Goal: Task Accomplishment & Management: Use online tool/utility

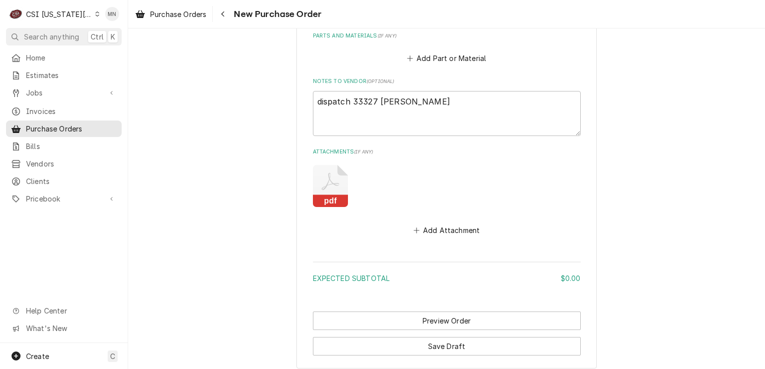
scroll to position [467, 0]
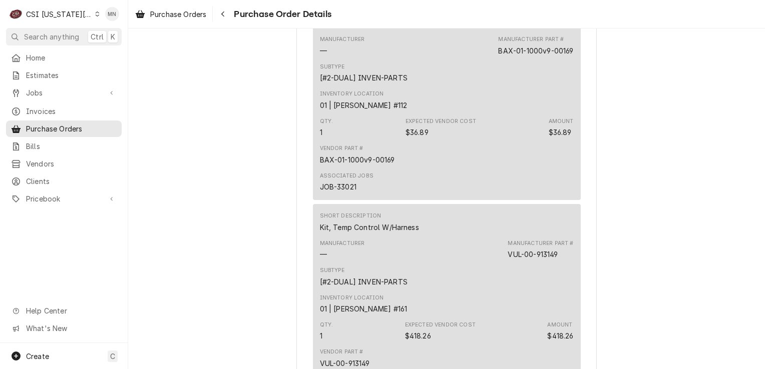
scroll to position [2103, 0]
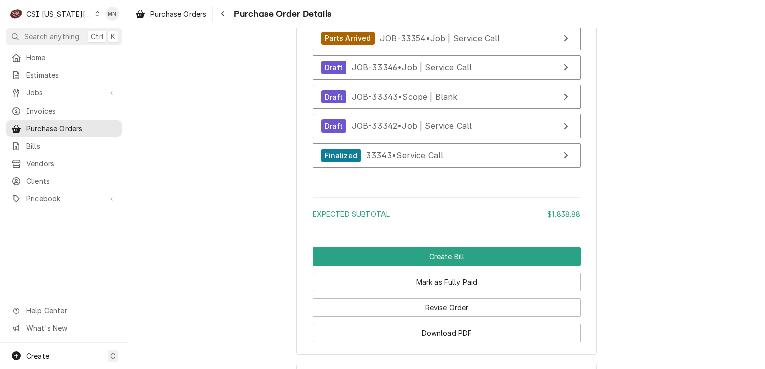
scroll to position [3278, 0]
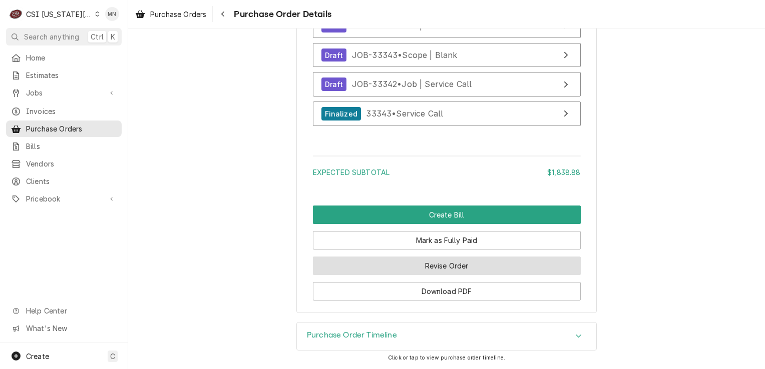
click at [446, 264] on button "Revise Order" at bounding box center [447, 266] width 268 height 19
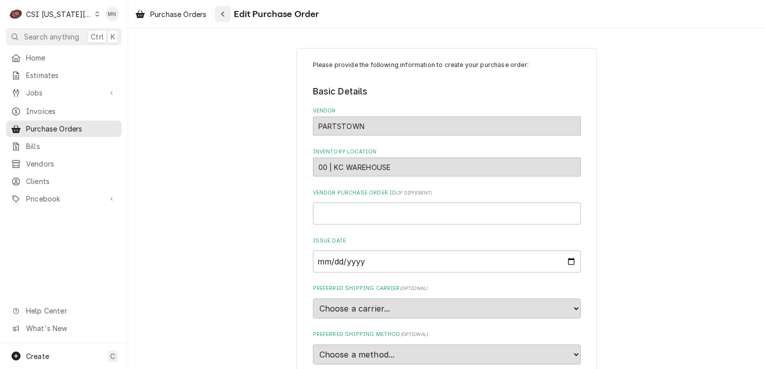
click at [222, 15] on icon "Navigate back" at bounding box center [223, 14] width 5 height 7
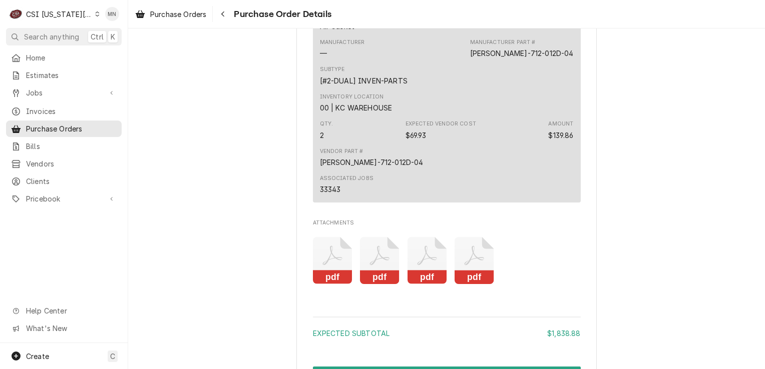
scroll to position [2904, 0]
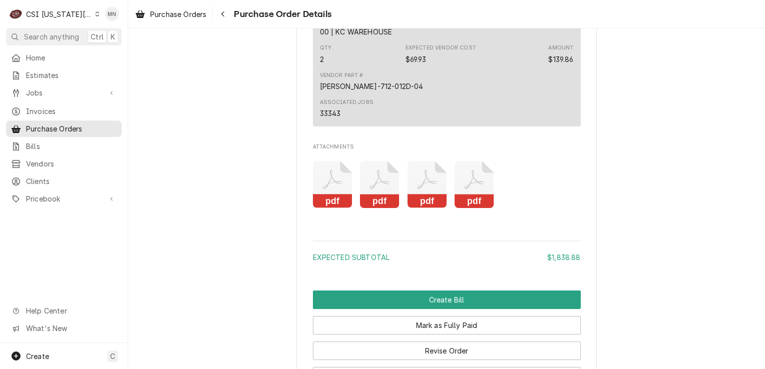
click at [417, 189] on icon "Attachments" at bounding box center [427, 180] width 20 height 20
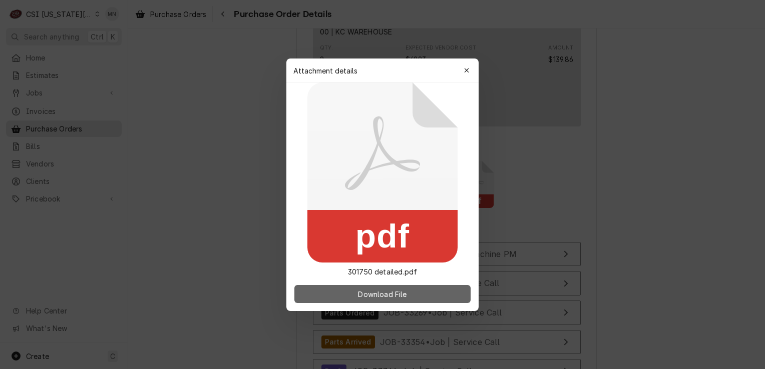
click at [381, 287] on button "Download File" at bounding box center [382, 294] width 176 height 18
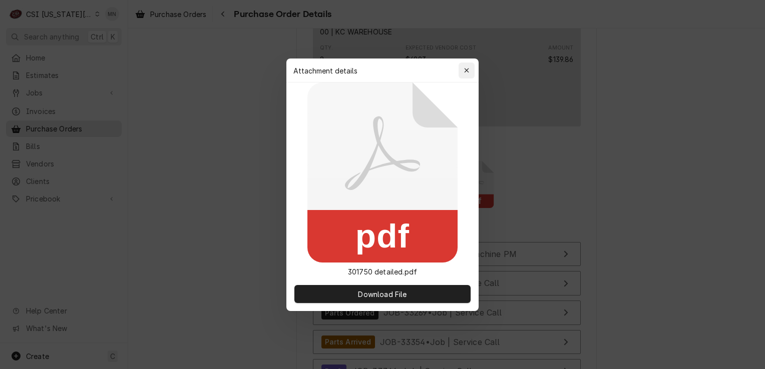
click at [462, 70] on div "button" at bounding box center [467, 71] width 10 height 10
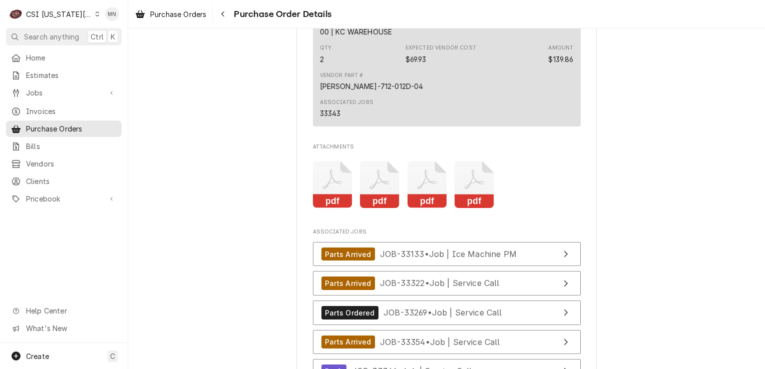
click at [478, 209] on icon "Attachments" at bounding box center [475, 185] width 40 height 48
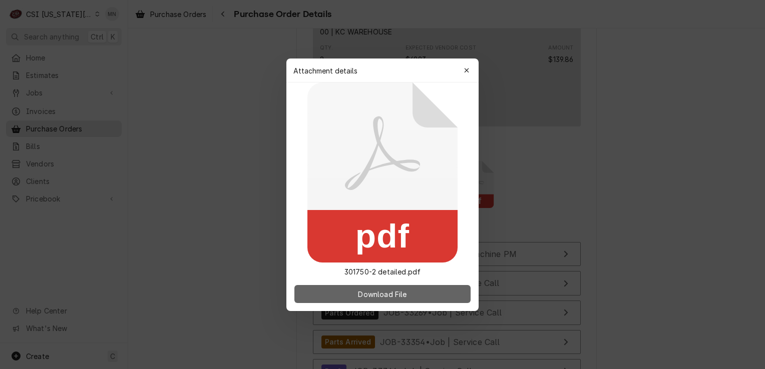
click at [402, 291] on span "Download File" at bounding box center [382, 294] width 53 height 11
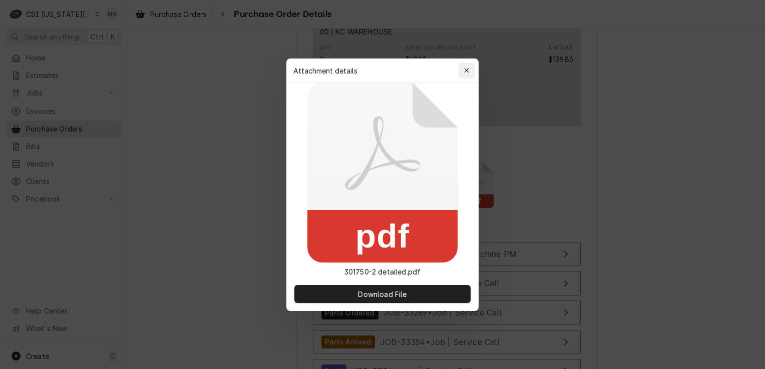
click at [463, 72] on div "button" at bounding box center [467, 71] width 10 height 10
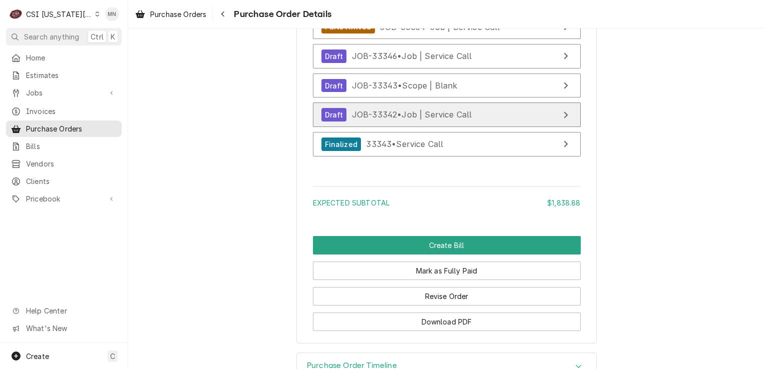
scroll to position [3278, 0]
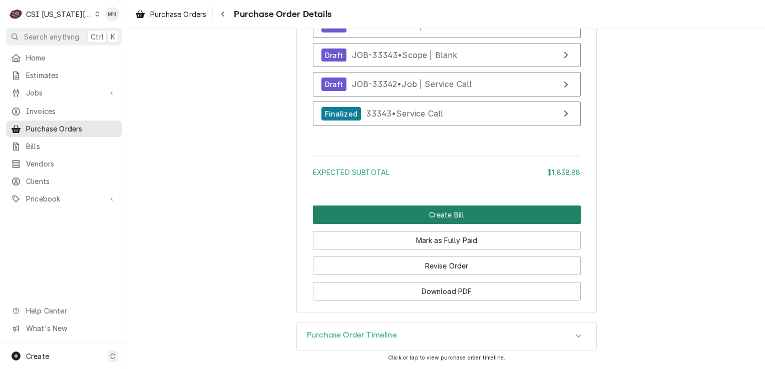
click at [471, 218] on button "Create Bill" at bounding box center [447, 215] width 268 height 19
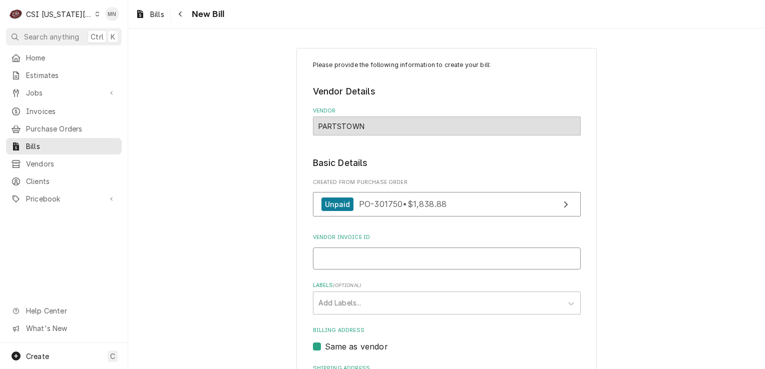
click at [355, 250] on input "Vendor Invoice ID" at bounding box center [447, 259] width 268 height 22
click at [376, 257] on input "Vendor Invoice ID" at bounding box center [447, 259] width 268 height 22
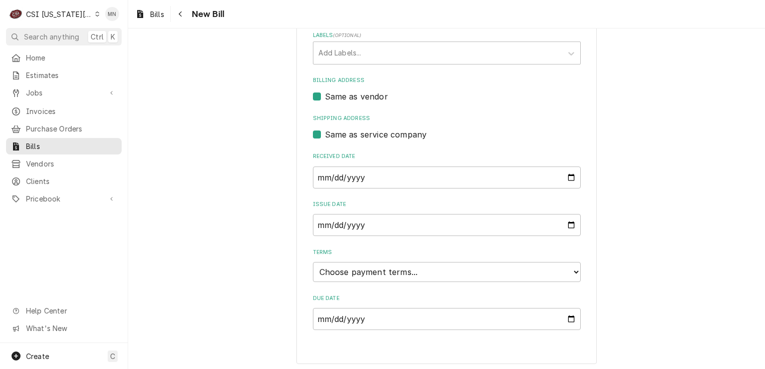
scroll to position [252, 0]
type input "2107157930"
click at [403, 270] on select "Choose payment terms... Same Day Net 7 Net 14 Net 21 Net 30 Net 45 Net 60 Net 90" at bounding box center [447, 271] width 268 height 20
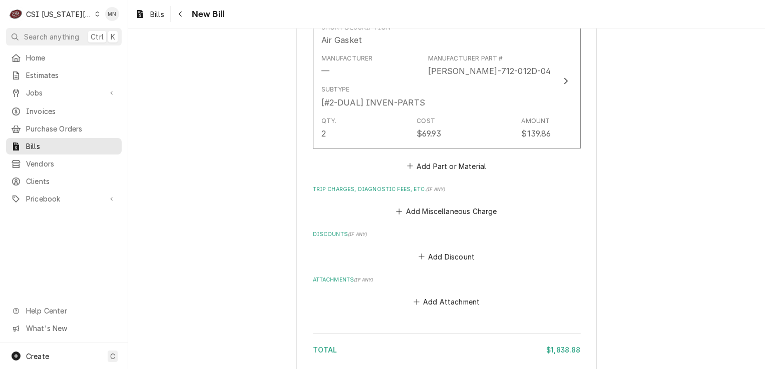
scroll to position [2255, 0]
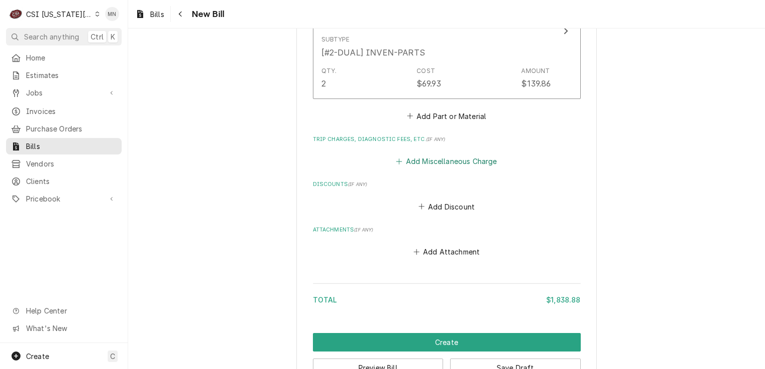
click at [436, 158] on button "Add Miscellaneous Charge" at bounding box center [447, 162] width 104 height 14
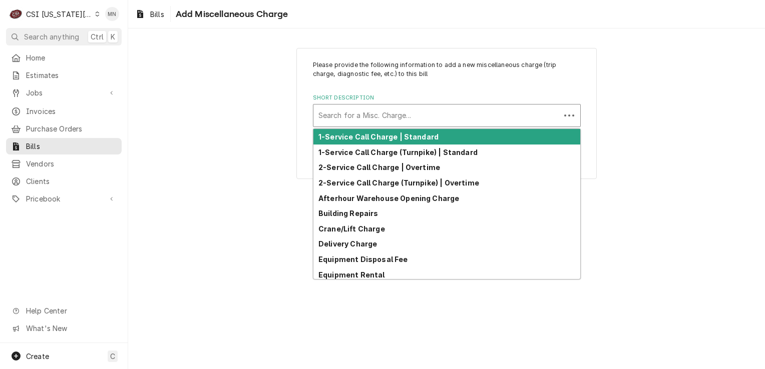
click at [387, 110] on div "Short Description" at bounding box center [436, 116] width 237 height 18
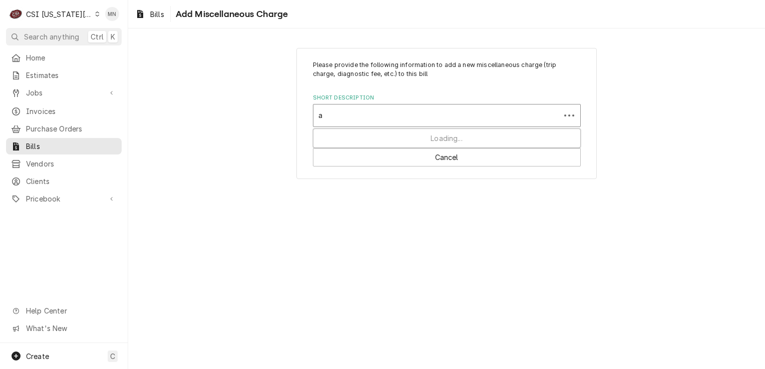
type input "ac"
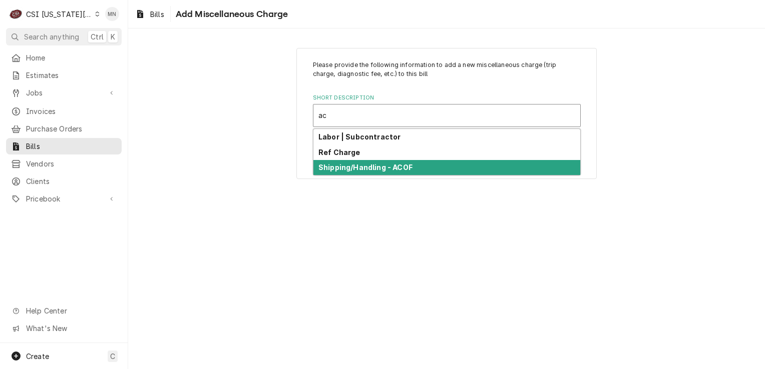
click at [372, 167] on strong "Shipping/Handling - ACOF" at bounding box center [365, 167] width 94 height 9
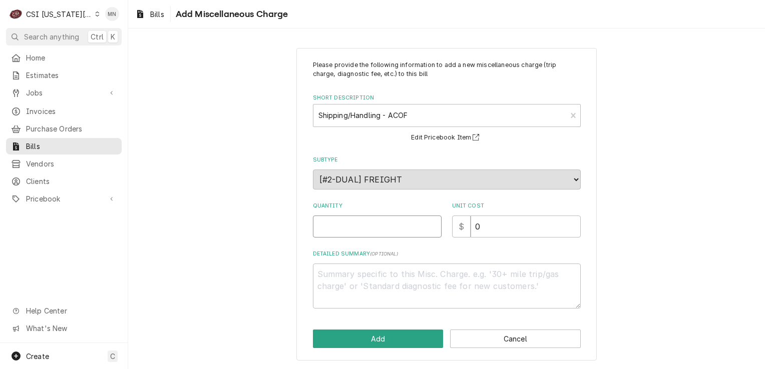
click at [356, 227] on input "Quantity" at bounding box center [377, 227] width 129 height 22
type textarea "x"
type input "1"
type textarea "x"
type input "6"
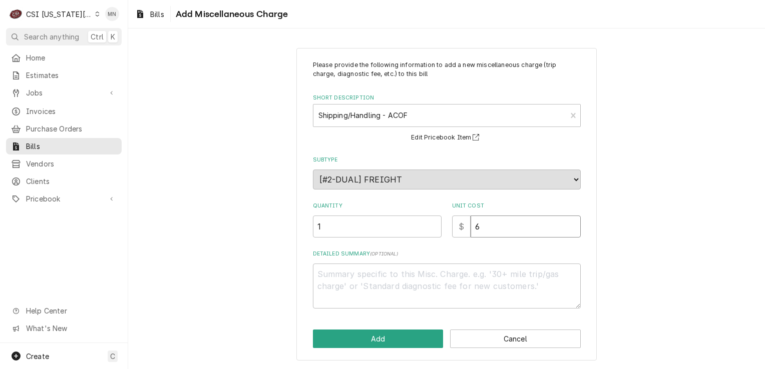
type textarea "x"
type input "68"
type textarea "x"
type input "68.5"
type textarea "x"
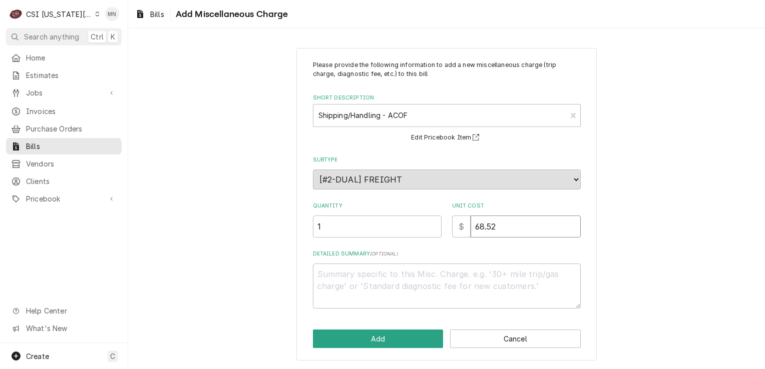
type input "68.52"
type textarea "x"
type textarea "A"
type textarea "x"
type textarea "AC"
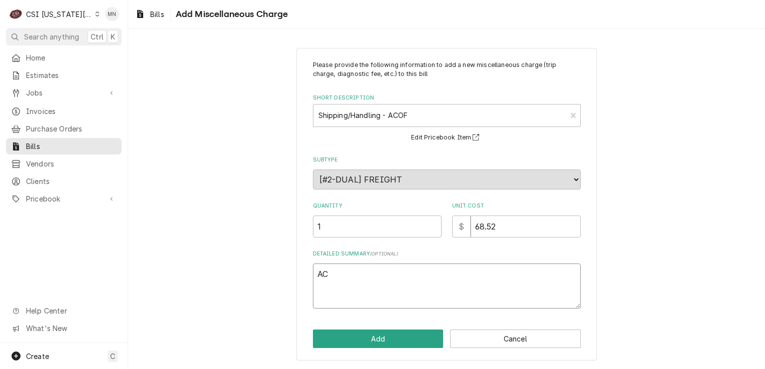
type textarea "x"
type textarea "ACO"
type textarea "x"
type textarea "ACOF"
type textarea "x"
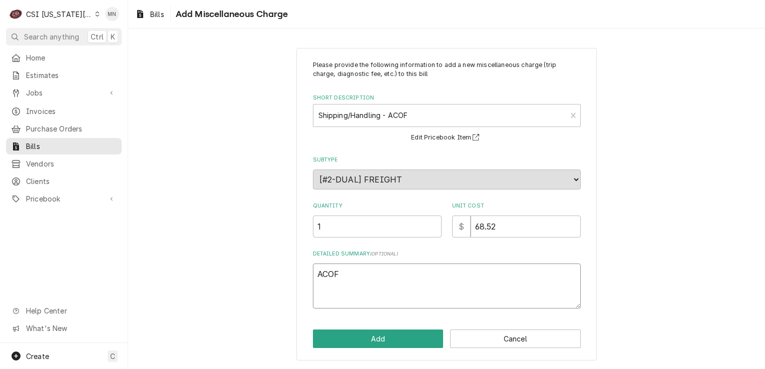
type textarea "ACOF"
type textarea "x"
type textarea "ACOF P"
type textarea "x"
type textarea "ACOF Pa"
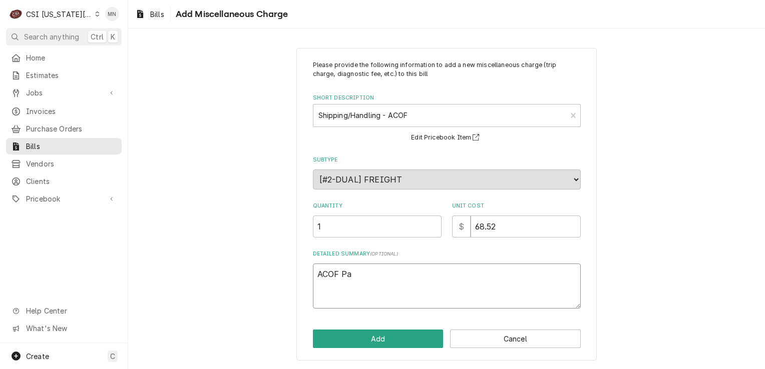
type textarea "x"
type textarea "ACOF Par"
type textarea "x"
type textarea "ACOF Part"
type textarea "x"
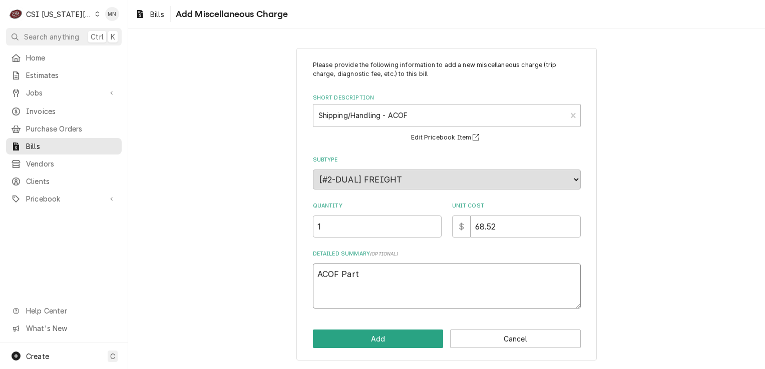
type textarea "ACOF Parts"
type textarea "x"
type textarea "ACOF Partst"
type textarea "x"
type textarea "ACOF Partsto"
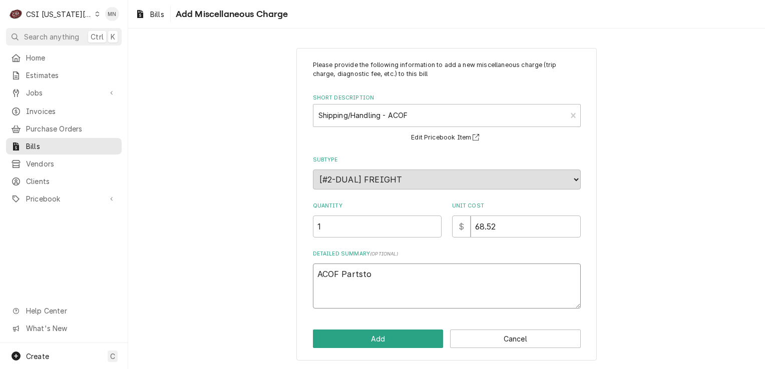
type textarea "x"
type textarea "ACOF Partstow"
type textarea "x"
type textarea "ACOF Partstown"
type textarea "x"
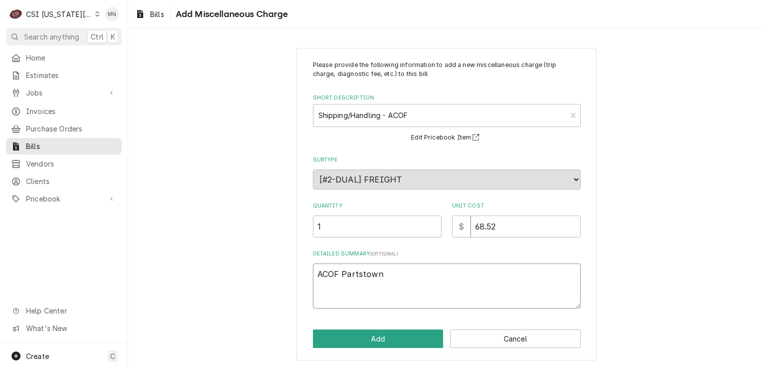
type textarea "ACOF Partstown"
type textarea "x"
type textarea "ACOF Partstown 2"
type textarea "x"
type textarea "ACOF Partstown 21"
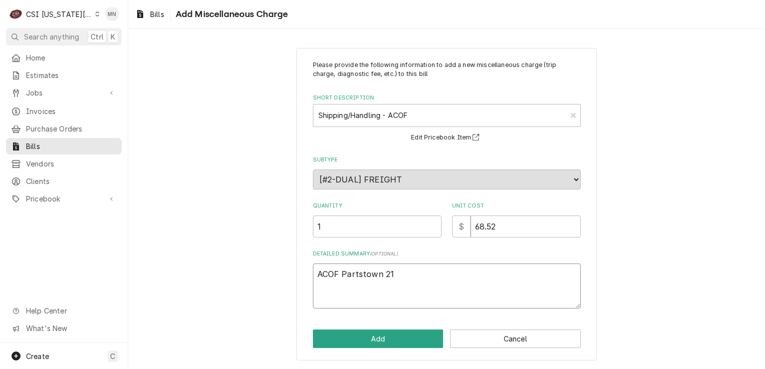
type textarea "x"
type textarea "ACOF Partstown 210"
type textarea "x"
type textarea "ACOF Partstown 2107"
type textarea "x"
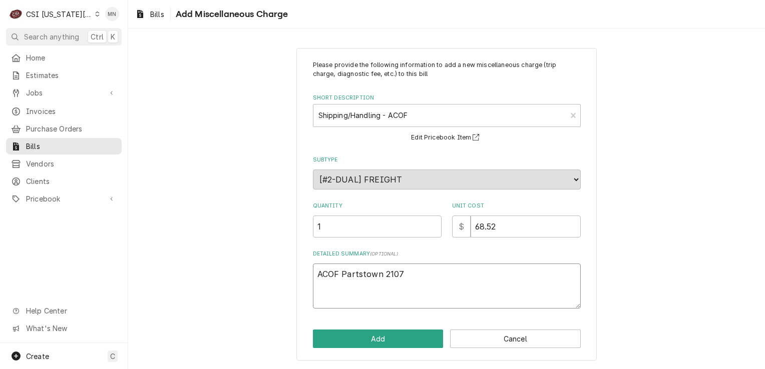
type textarea "ACOF Partstown 21071"
type textarea "x"
type textarea "ACOF Partstown 210715"
type textarea "x"
type textarea "ACOF Partstown 2107157"
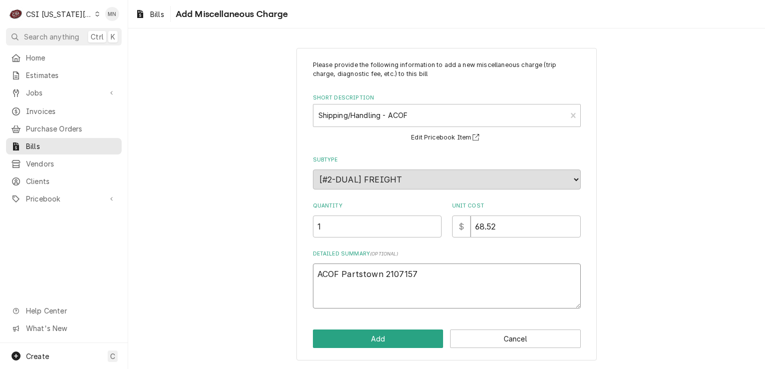
type textarea "x"
type textarea "ACOF Partstown 21071579"
type textarea "x"
type textarea "ACOF Partstown 210715793"
type textarea "x"
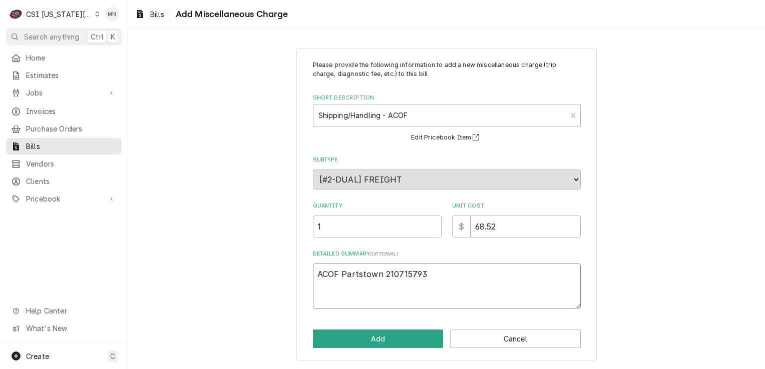
type textarea "ACOF Partstown 2107157930"
type textarea "x"
type textarea "ACOF Partstown 2107157930"
type textarea "x"
type textarea "ACOF Partstown 2107157930 $"
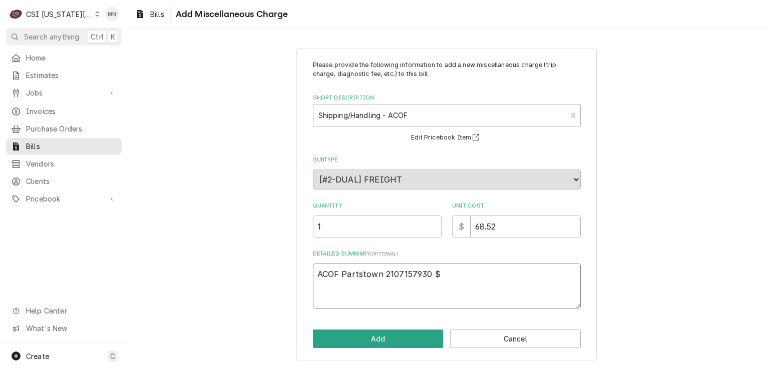
type textarea "x"
type textarea "ACOF Partstown 2107157930 $"
type textarea "x"
type textarea "ACOF Partstown 2107157930 $ 3"
type textarea "x"
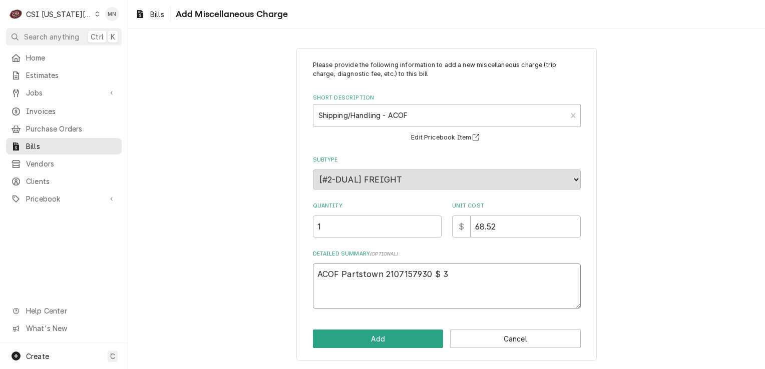
type textarea "ACOF Partstown 2107157930 $ 34"
type textarea "x"
type textarea "ACOF Partstown 2107157930 $ 34."
type textarea "x"
type textarea "ACOF Partstown 2107157930 $ 34.2"
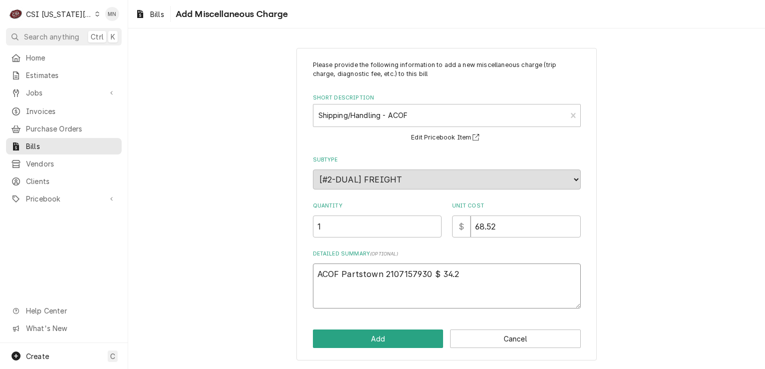
type textarea "x"
type textarea "ACOF Partstown 2107157930 $ 34.26"
type textarea "x"
type textarea "ACOF Partstown 2107157930 $ 34.26"
type textarea "x"
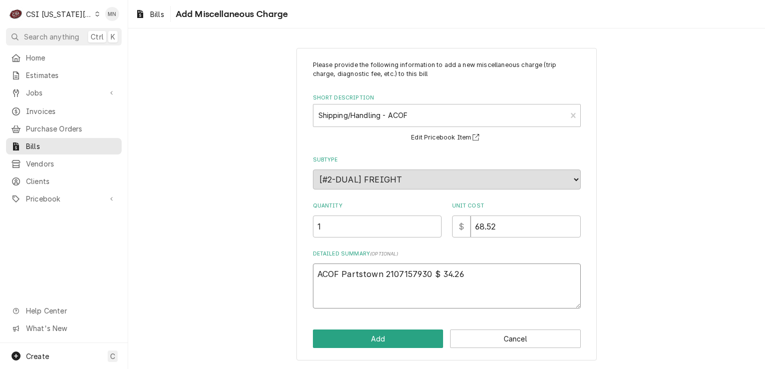
type textarea "ACOF Partstown 2107157930 $ 34.26"
type textarea "x"
type textarea "ACOF Partstown 2107157930 $ 34.26 a"
type textarea "x"
type textarea "ACOF Partstown 2107157930 $ 34.26 aC"
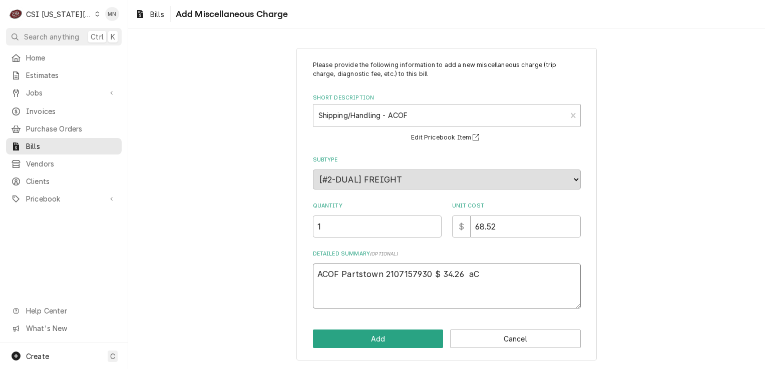
type textarea "x"
type textarea "ACOF Partstown 2107157930 $ 34.26 aCO"
type textarea "x"
type textarea "ACOF Partstown 2107157930 $ 34.26 aC"
type textarea "x"
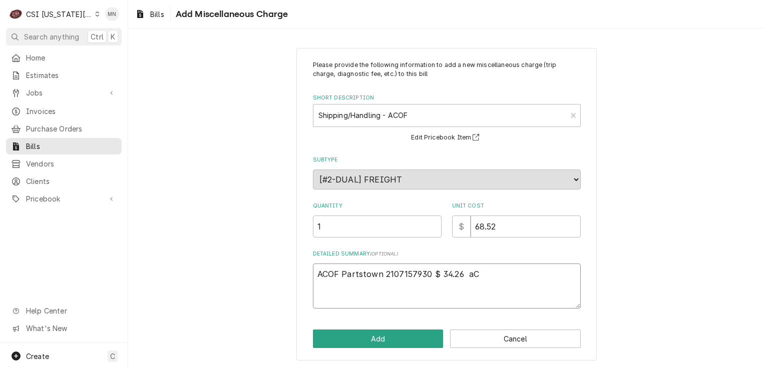
type textarea "ACOF Partstown 2107157930 $ 34.26 a"
type textarea "x"
type textarea "ACOF Partstown 2107157930 $ 34.26"
type textarea "x"
type textarea "ACOF Partstown 2107157930 $ 34.26 A"
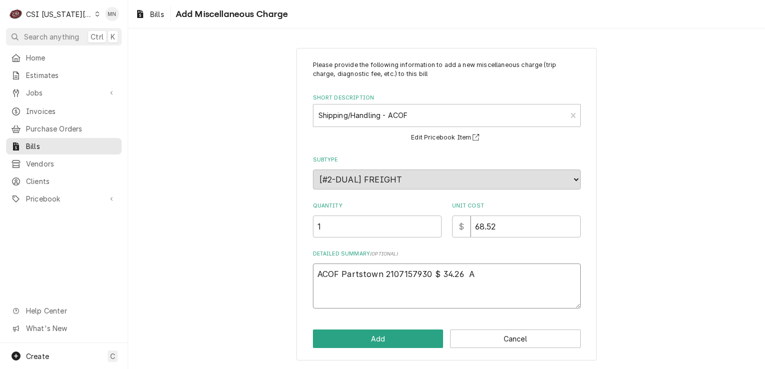
type textarea "x"
type textarea "ACOF Partstown 2107157930 $ 34.26 AC"
type textarea "x"
type textarea "ACOF Partstown 2107157930 $ 34.26 ACO"
type textarea "x"
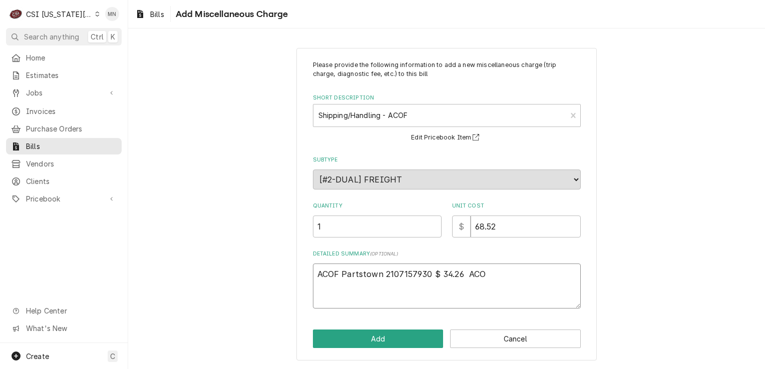
type textarea "ACOF Partstown 2107157930 $ 34.26 ACOF"
type textarea "x"
type textarea "ACOF Partstown 2107157930 $ 34.26 ACOF"
type textarea "x"
type textarea "ACOF Partstown 2107157930 $ 34.26 ACOF P"
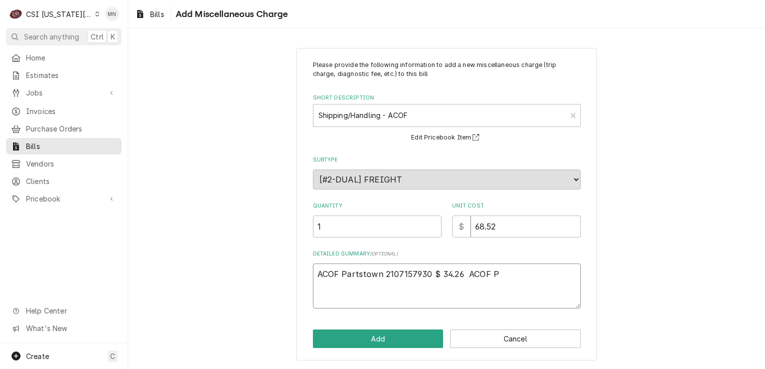
type textarea "x"
type textarea "ACOF Partstown 2107157930 $ 34.26 ACOF Pa"
type textarea "x"
type textarea "ACOF Partstown 2107157930 $ 34.26 ACOF Par"
type textarea "x"
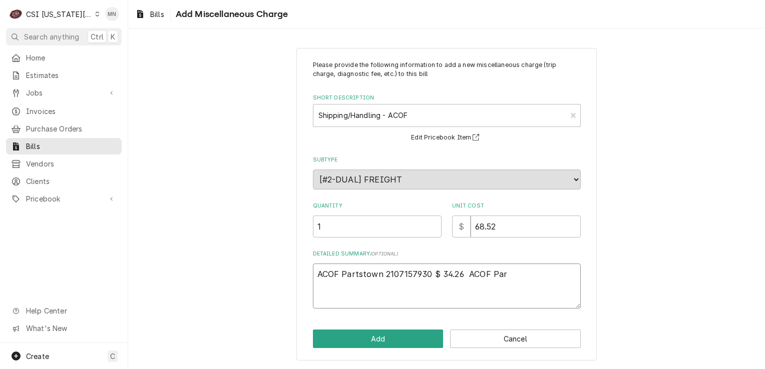
type textarea "ACOF Partstown 2107157930 $ 34.26 ACOF Part"
type textarea "x"
type textarea "ACOF Partstown 2107157930 $ 34.26 ACOF Parts"
type textarea "x"
type textarea "ACOF Partstown 2107157930 $ 34.26 ACOF Partst"
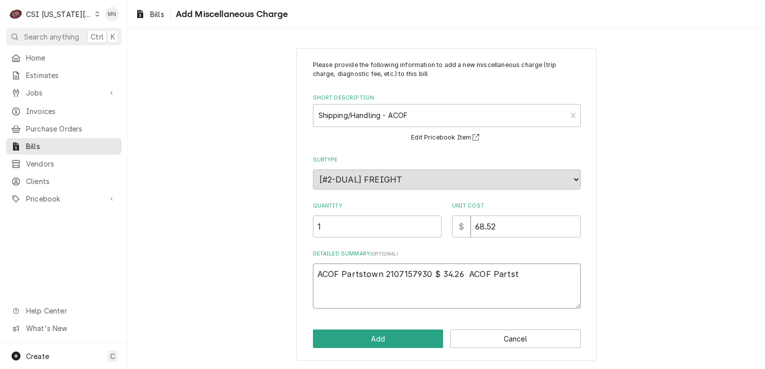
type textarea "x"
type textarea "ACOF Partstown 2107157930 $ 34.26 ACOF Partsto"
type textarea "x"
type textarea "ACOF Partstown 2107157930 $ 34.26 ACOF Partstow"
type textarea "x"
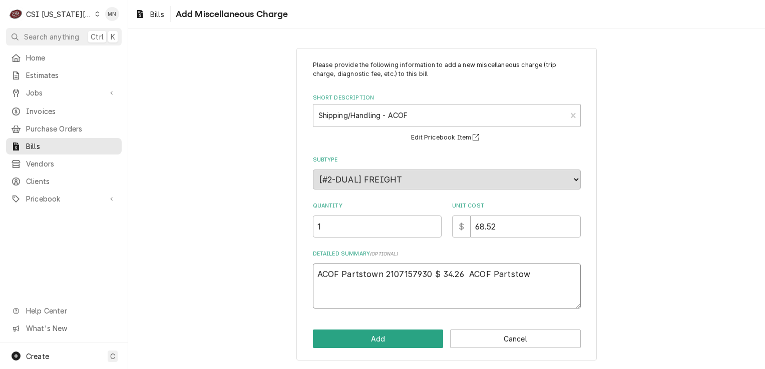
type textarea "ACOF Partstown 2107157930 $ 34.26 ACOF Partstown"
type textarea "x"
type textarea "ACOF Partstown 2107157930 $ 34.26 ACOF Partstown"
click at [534, 272] on textarea "ACOF Partstown 2107157930 $ 34.26 ACOF Partstown" at bounding box center [447, 286] width 268 height 45
type textarea "x"
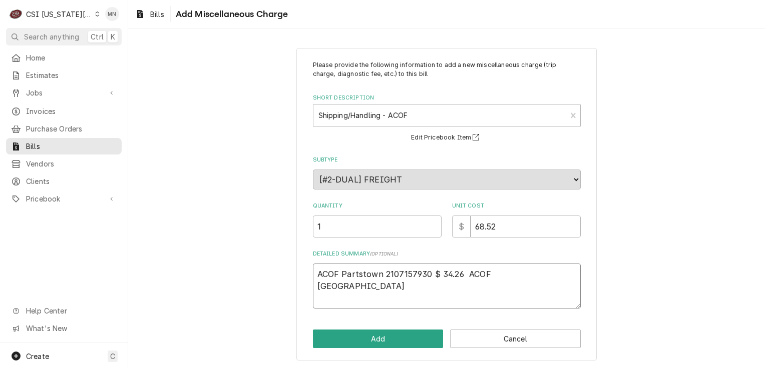
type textarea "ACOF Partstown 2107157930 $ 34.26 ACOF Partstown 2"
type textarea "x"
type textarea "ACOF Partstown 2107157930 $ 34.26 ACOF Partstown 21"
type textarea "x"
type textarea "ACOF Partstown 2107157930 $ 34.26 ACOF Partstown 210"
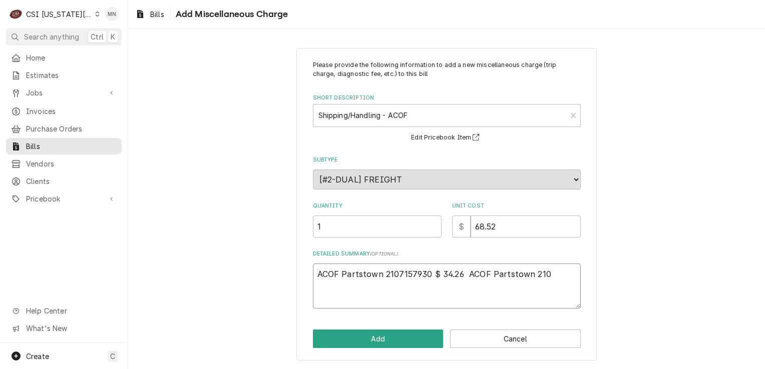
type textarea "x"
type textarea "ACOF Partstown 2107157930 $ 34.26 ACOF Partstown 2107"
type textarea "x"
type textarea "ACOF Partstown 2107157930 $ 34.26 ACOF Partstown 21071"
type textarea "x"
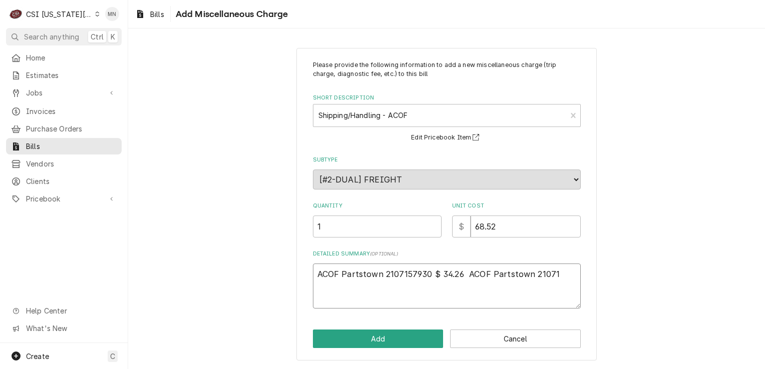
type textarea "ACOF Partstown 2107157930 $ 34.26 ACOF Partstown 210715"
type textarea "x"
type textarea "ACOF Partstown 2107157930 $ 34.26 ACOF Partstown 2107157"
type textarea "x"
type textarea "ACOF Partstown 2107157930 $ 34.26 ACOF Partstown 21071579"
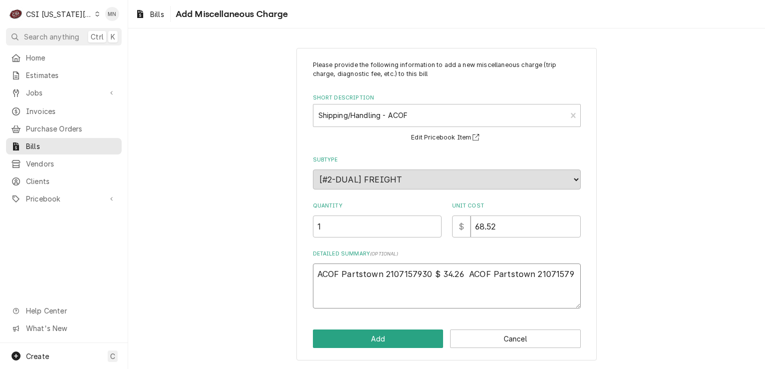
type textarea "x"
type textarea "ACOF Partstown 2107157930 $ 34.26 ACOF Partstown 210715792"
type textarea "x"
type textarea "ACOF Partstown 2107157930 $ 34.26 ACOF Partstown 2107157929"
type textarea "x"
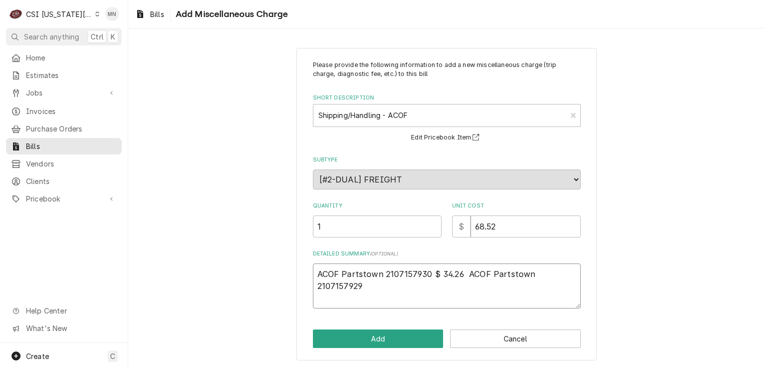
type textarea "ACOF Partstown 2107157930 $ 34.26 ACOF Partstown 2107157929"
type textarea "x"
type textarea "ACOF Partstown 2107157930 $ 34.26 ACOF Partstown 2107157929 $"
type textarea "x"
type textarea "ACOF Partstown 2107157930 $ 34.26 ACOF Partstown 2107157929 $"
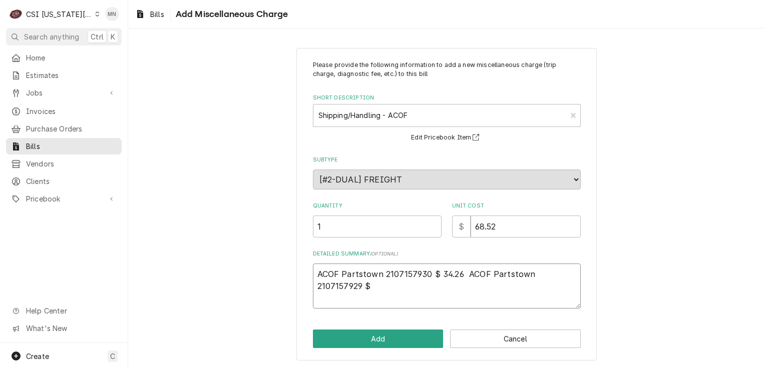
type textarea "x"
type textarea "ACOF Partstown 2107157930 $ 34.26 ACOF Partstown 2107157929 $ 3"
type textarea "x"
type textarea "ACOF Partstown 2107157930 $ 34.26 ACOF Partstown 2107157929 $ 34"
type textarea "x"
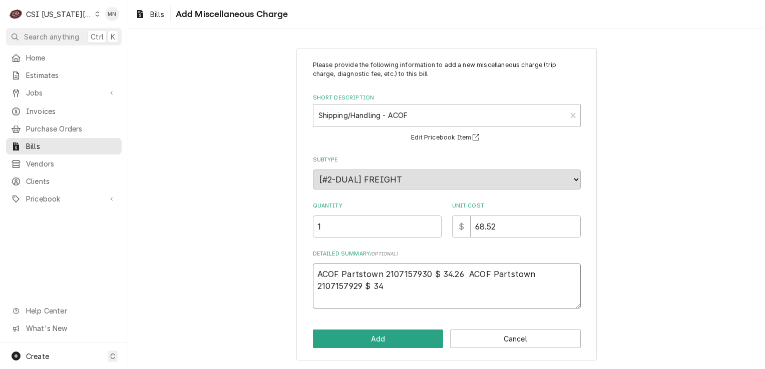
type textarea "ACOF Partstown 2107157930 $ 34.26 ACOF Partstown 2107157929 $ 34."
type textarea "x"
type textarea "ACOF Partstown 2107157930 $ 34.26 ACOF Partstown 2107157929 $ 34.2"
type textarea "x"
type textarea "ACOF Partstown 2107157930 $ 34.26 ACOF Partstown 2107157929 $ 34.26"
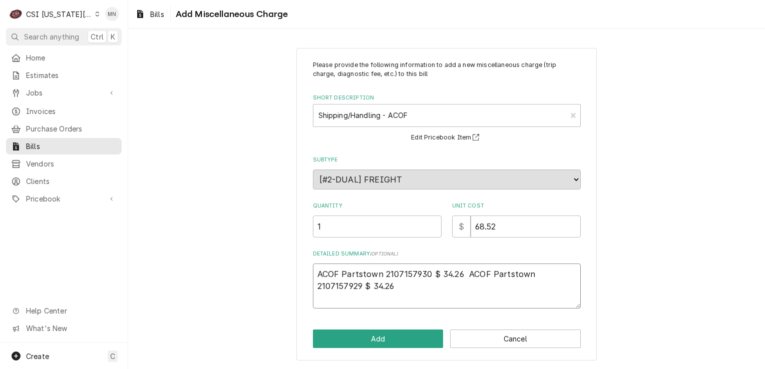
type textarea "x"
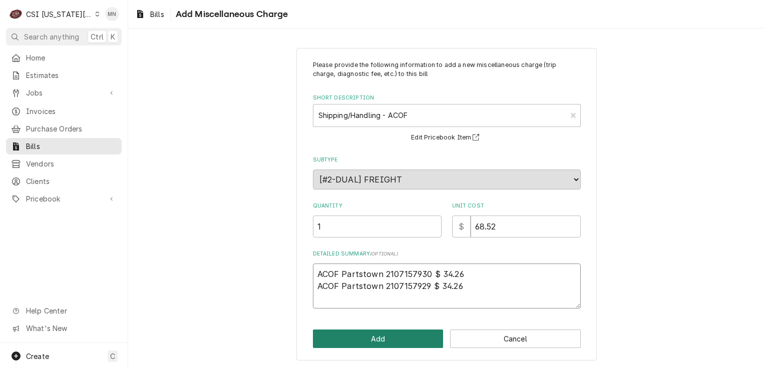
type textarea "ACOF Partstown 2107157930 $ 34.26 ACOF Partstown 2107157929 $ 34.26"
click at [383, 339] on button "Add" at bounding box center [378, 339] width 131 height 19
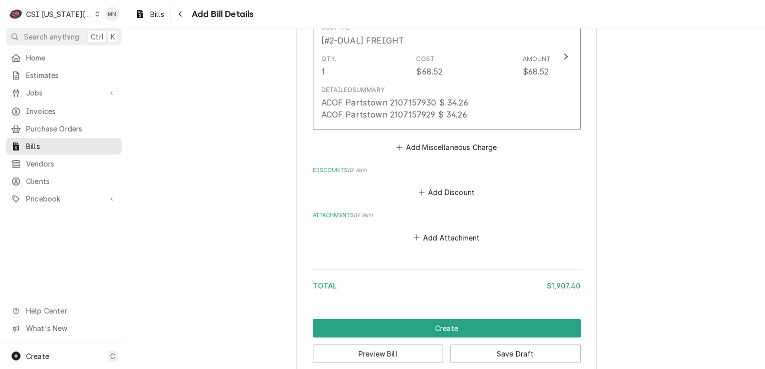
scroll to position [2432, 0]
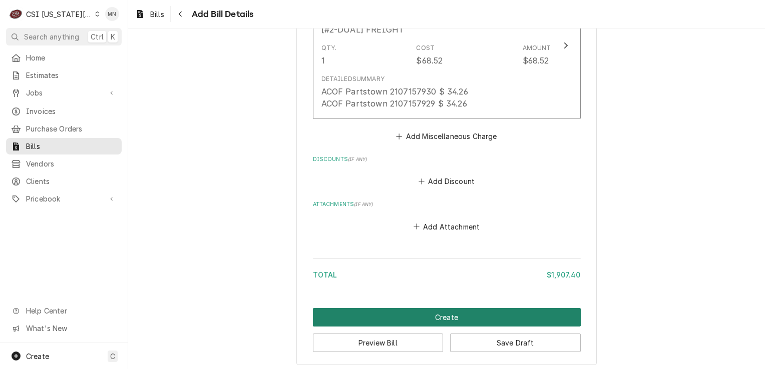
click at [444, 311] on button "Create" at bounding box center [447, 317] width 268 height 19
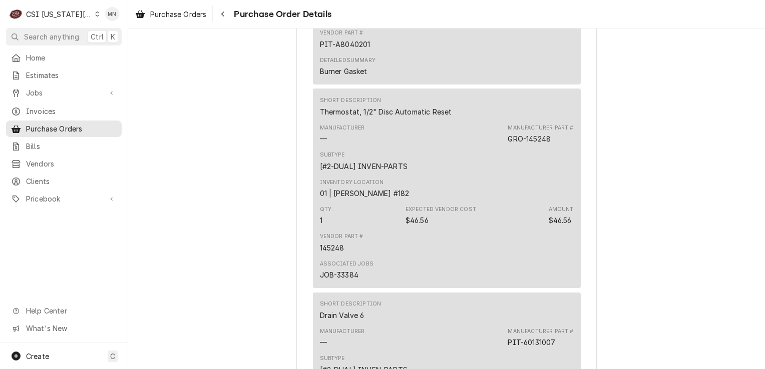
scroll to position [1903, 0]
